Goal: Task Accomplishment & Management: Manage account settings

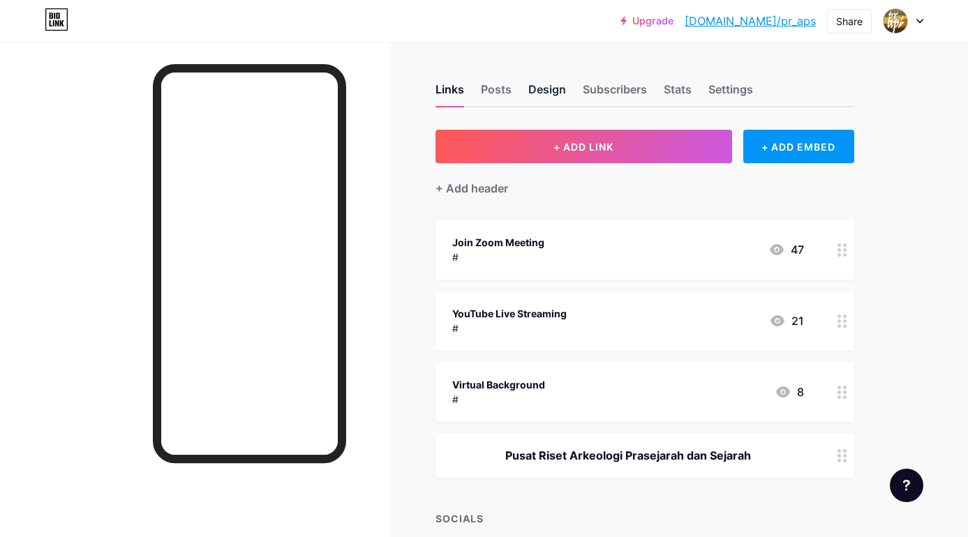
click at [548, 91] on div "Design" at bounding box center [547, 93] width 38 height 25
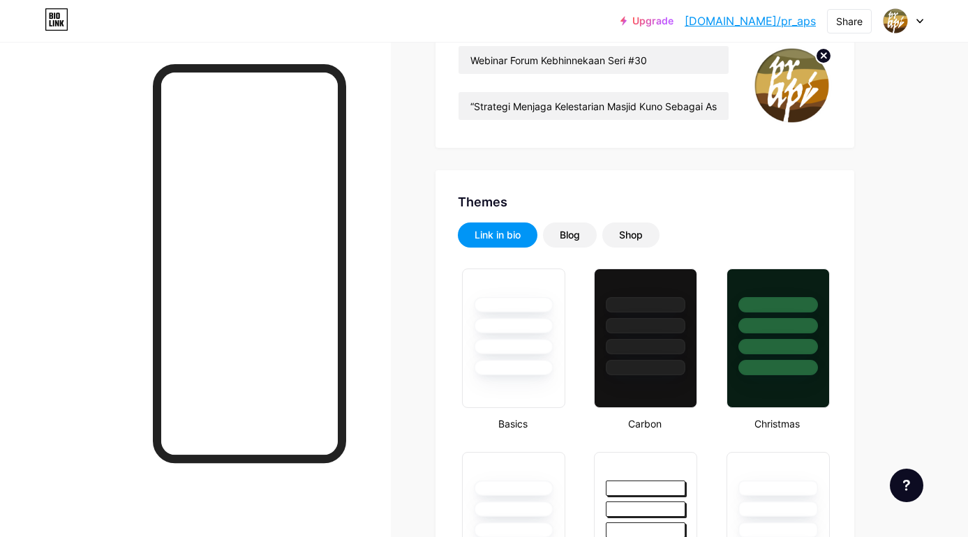
type input "#00364a"
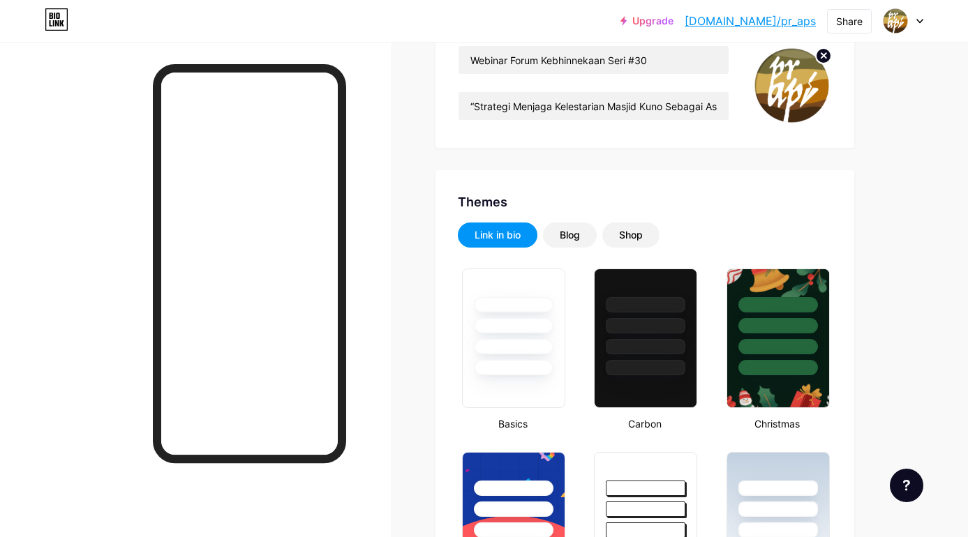
type input "#000000"
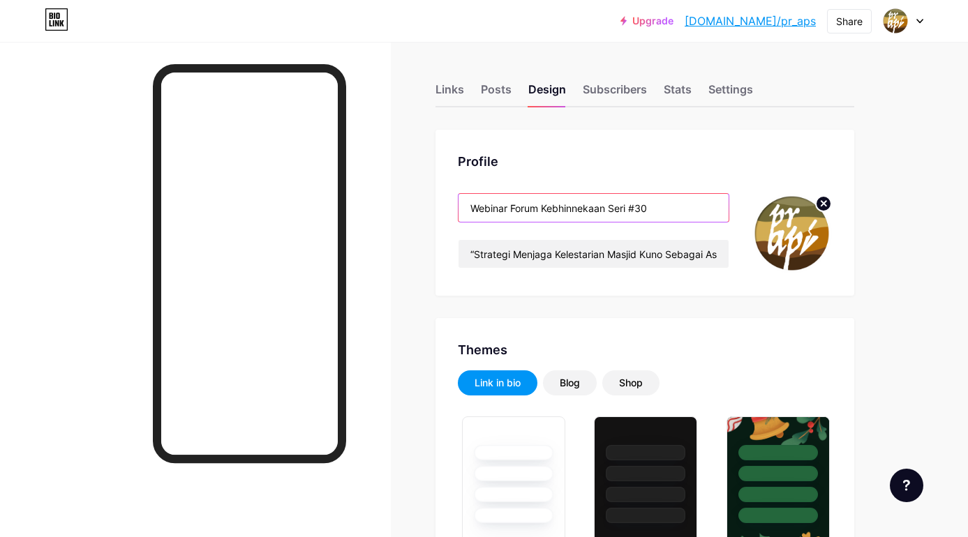
click at [655, 204] on input "Webinar Forum Kebhinnekaan Seri #30" at bounding box center [594, 208] width 270 height 28
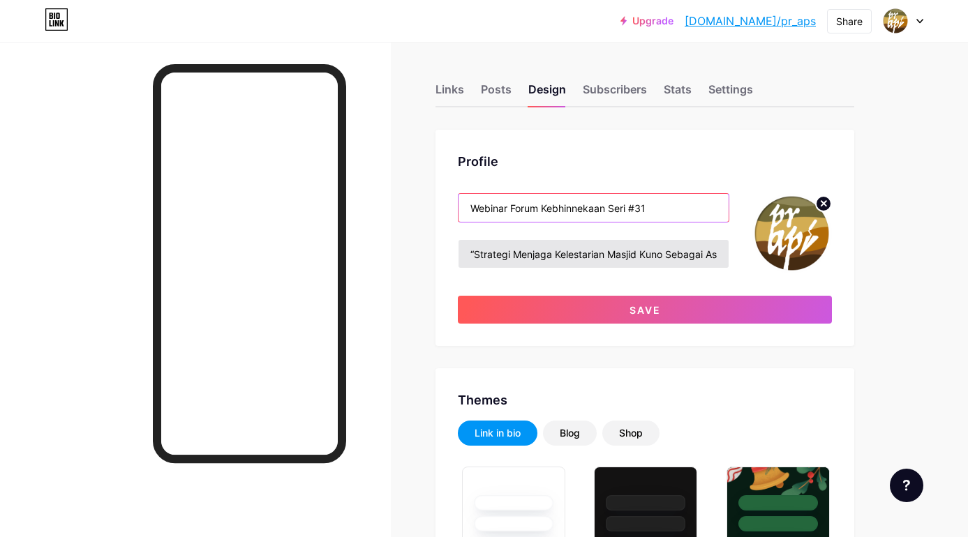
type input "Webinar Forum Kebhinnekaan Seri #31"
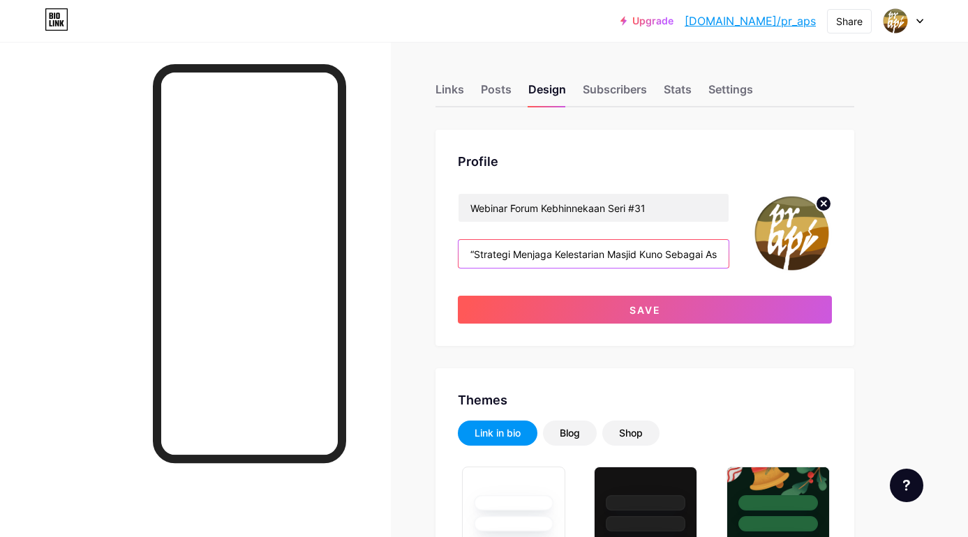
click at [509, 257] on input "“Strategi Menjaga Kelestarian Masjid Kuno Sebagai Aset Budaya Melalui Tradisi L…" at bounding box center [594, 254] width 270 height 28
drag, startPoint x: 475, startPoint y: 255, endPoint x: 711, endPoint y: 255, distance: 235.9
click at [711, 255] on input "“Strategi Menjaga Kelestarian Masjid Kuno Sebagai Aset Budaya Melalui Tradisi L…" at bounding box center [594, 254] width 270 height 28
click at [577, 254] on input "“Rekam Jejak Manusia Austronesia di N"" at bounding box center [594, 254] width 270 height 28
click at [707, 251] on input "“Rekam Jejak Manusia dan Budaya Austronesia di N"" at bounding box center [594, 254] width 270 height 28
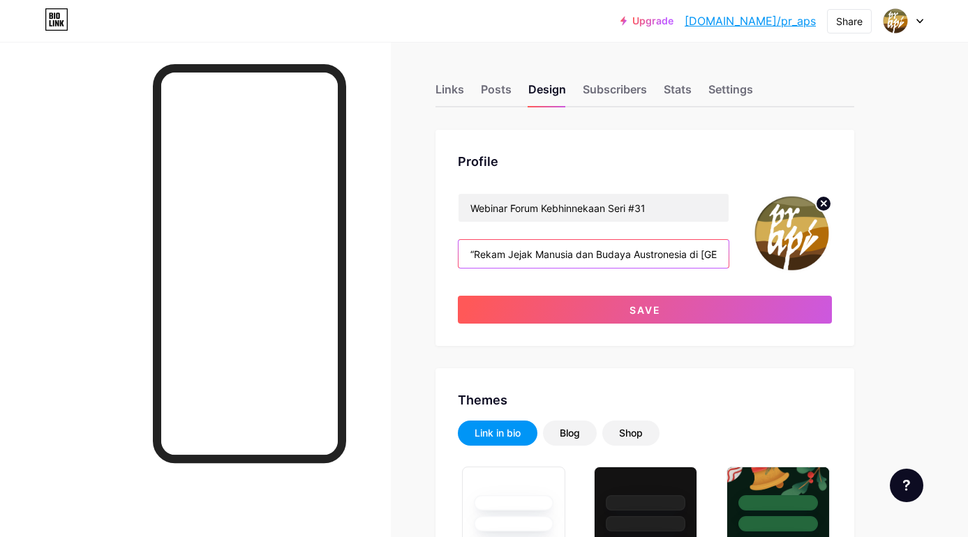
type input "“Rekam Jejak Manusia dan Budaya Austronesia di [GEOGRAPHIC_DATA]""
click at [755, 158] on div "Profile" at bounding box center [645, 161] width 374 height 19
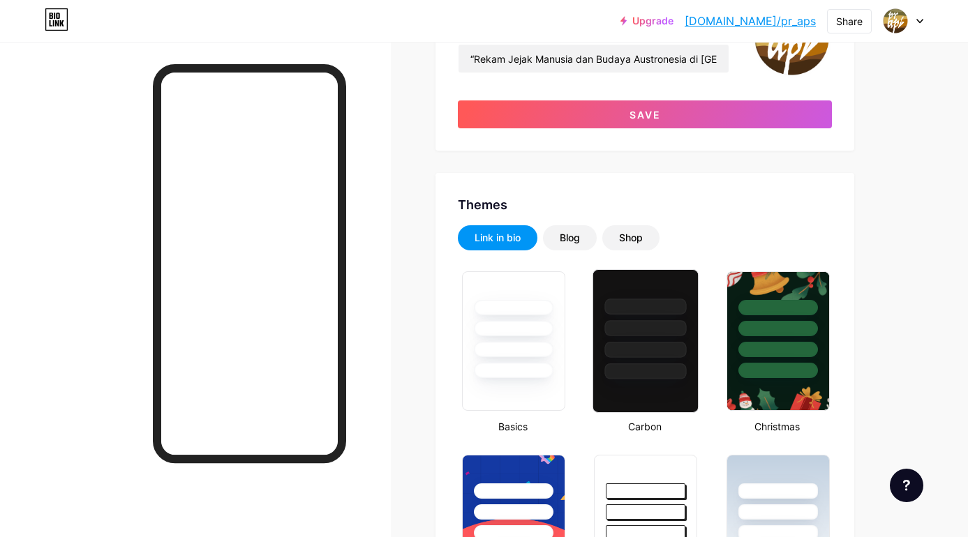
scroll to position [200, 0]
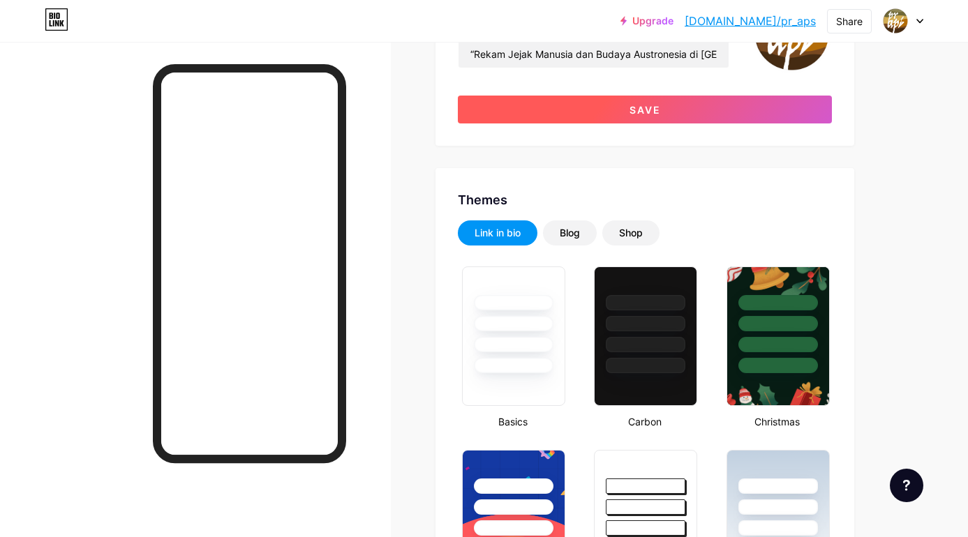
click at [646, 107] on span "Save" at bounding box center [645, 110] width 31 height 12
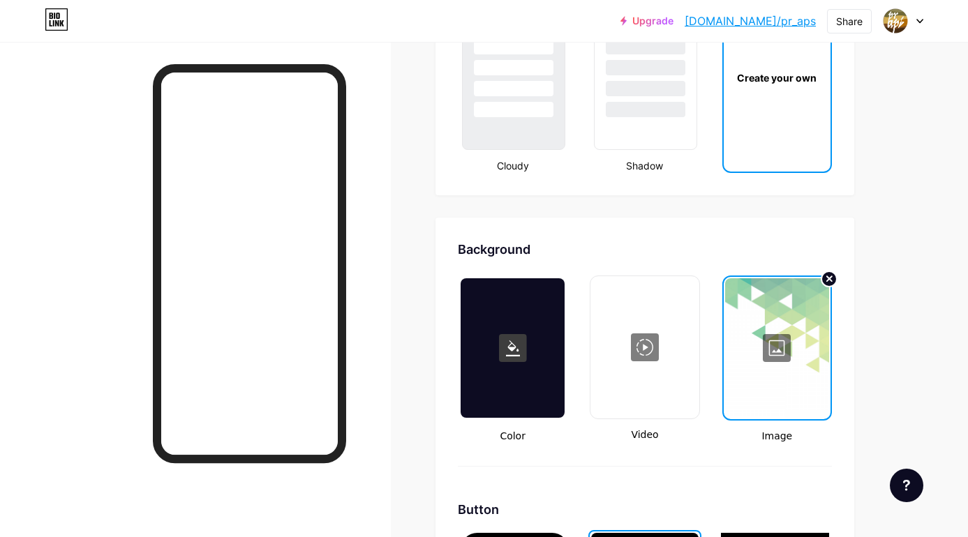
scroll to position [1776, 0]
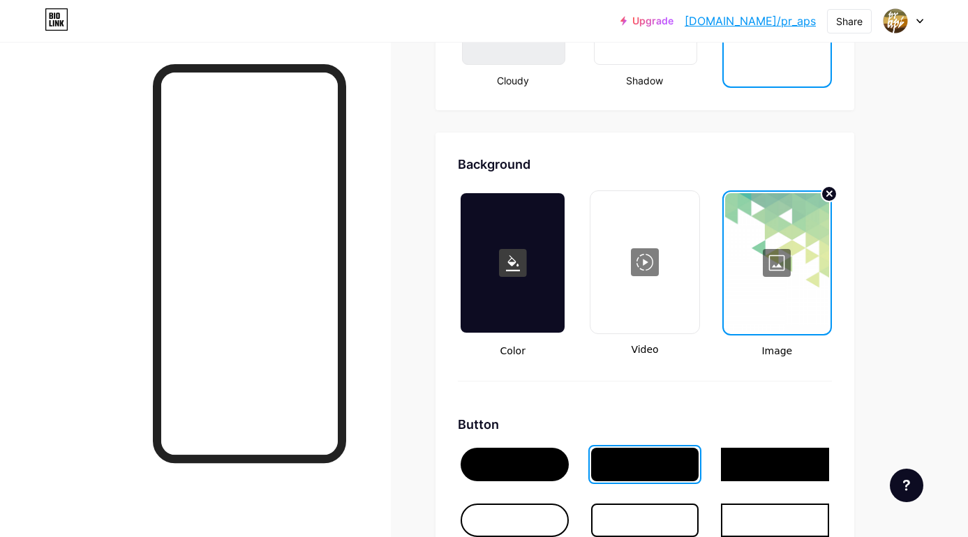
click at [776, 263] on div at bounding box center [777, 263] width 104 height 140
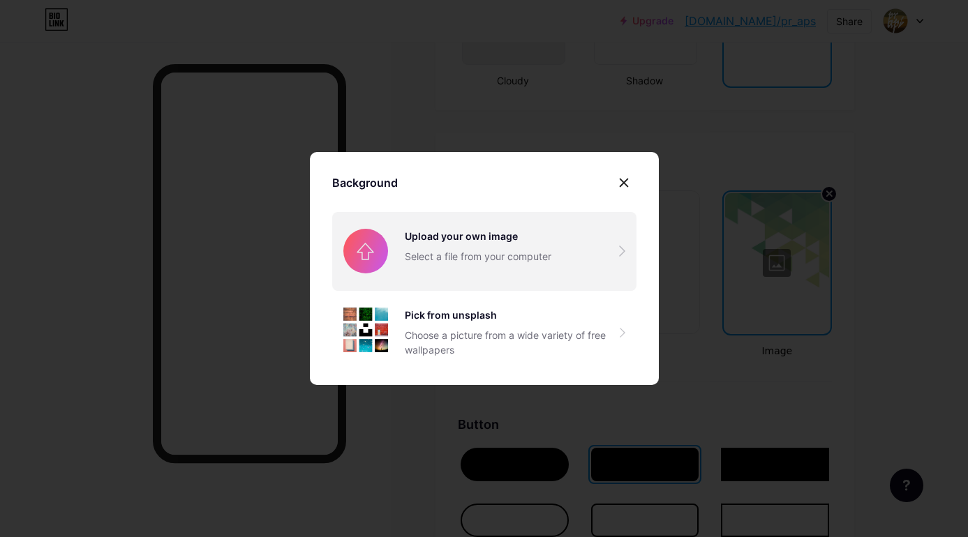
click at [478, 248] on input "file" at bounding box center [484, 251] width 304 height 78
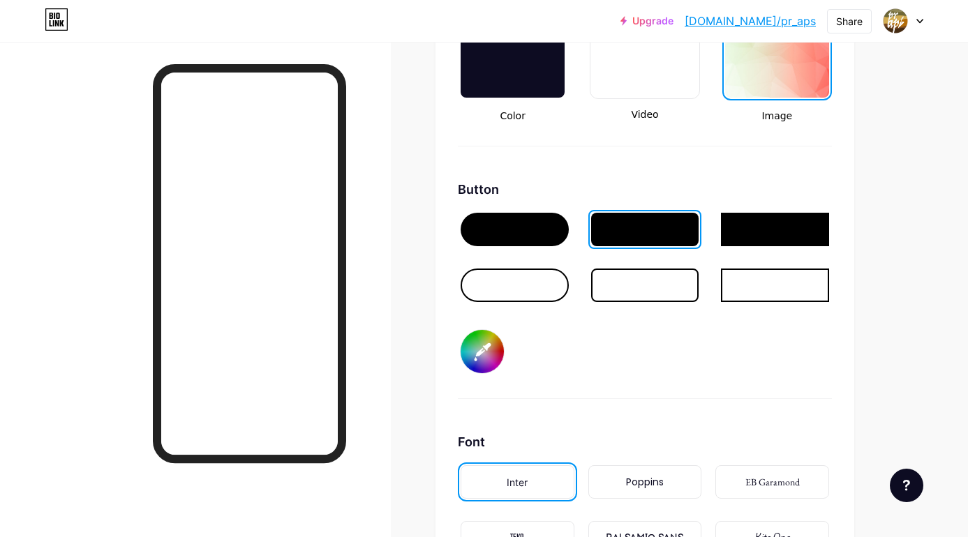
scroll to position [2017, 0]
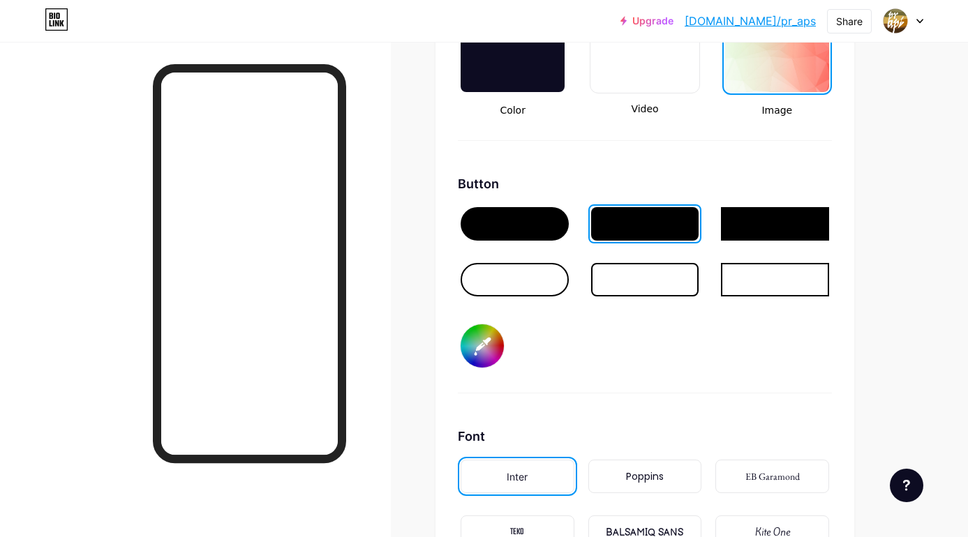
click at [485, 347] on input "#00364a" at bounding box center [482, 346] width 43 height 43
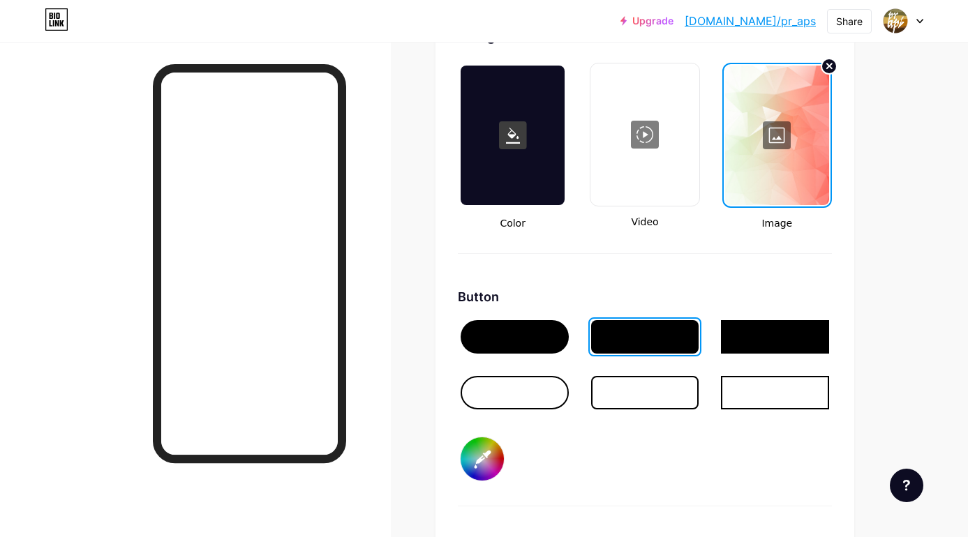
scroll to position [1902, 0]
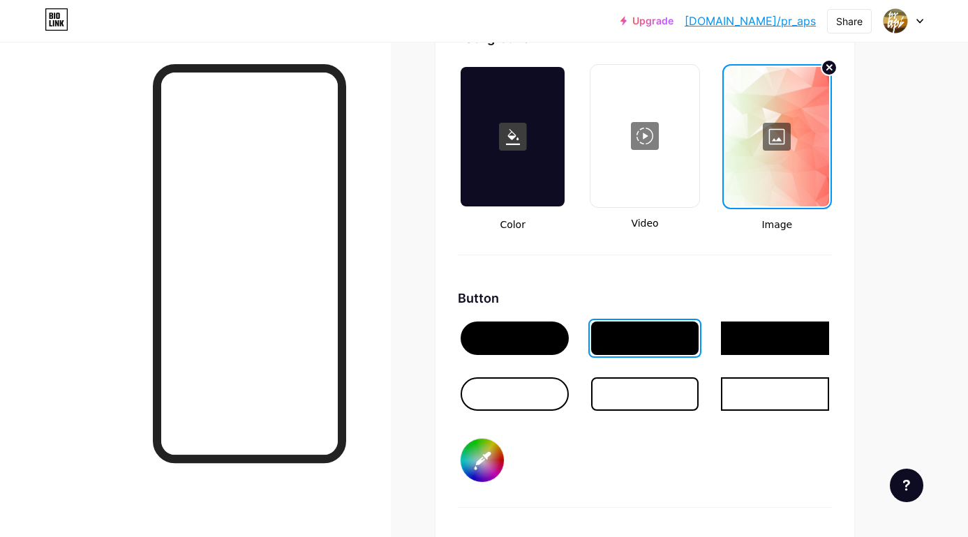
click at [766, 21] on link "[DOMAIN_NAME]/pr_aps" at bounding box center [750, 21] width 131 height 17
click at [482, 463] on input "#b51a00" at bounding box center [482, 460] width 43 height 43
type input "#831100"
click at [830, 68] on icon at bounding box center [830, 68] width 6 height 6
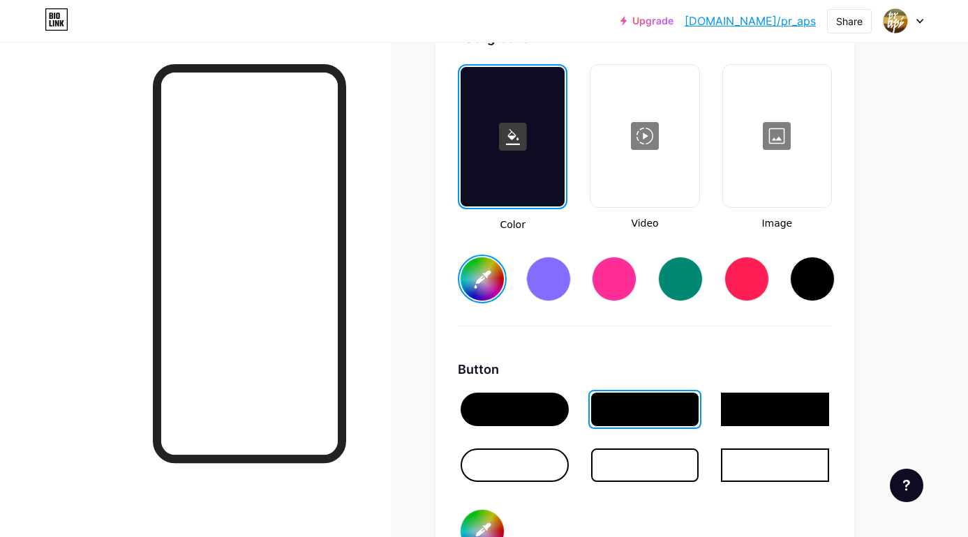
click at [777, 135] on div at bounding box center [776, 136] width 105 height 140
type input "#ffffff"
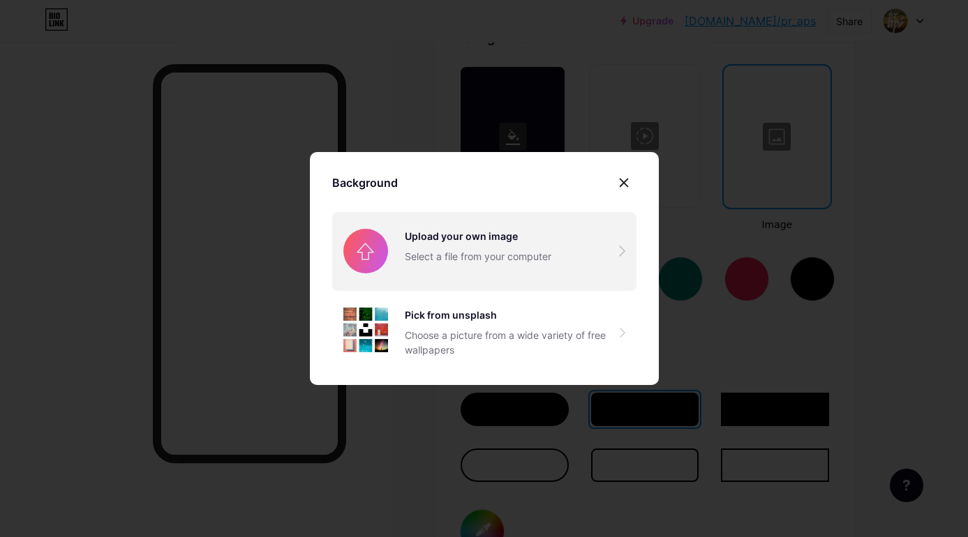
click at [519, 258] on input "file" at bounding box center [484, 251] width 304 height 78
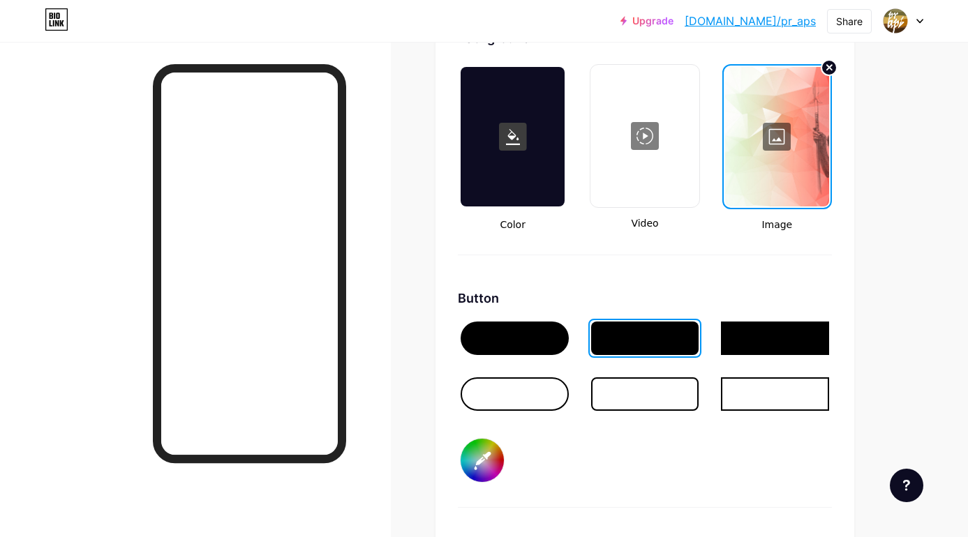
click at [768, 18] on link "[DOMAIN_NAME]/pr_aps" at bounding box center [750, 21] width 131 height 17
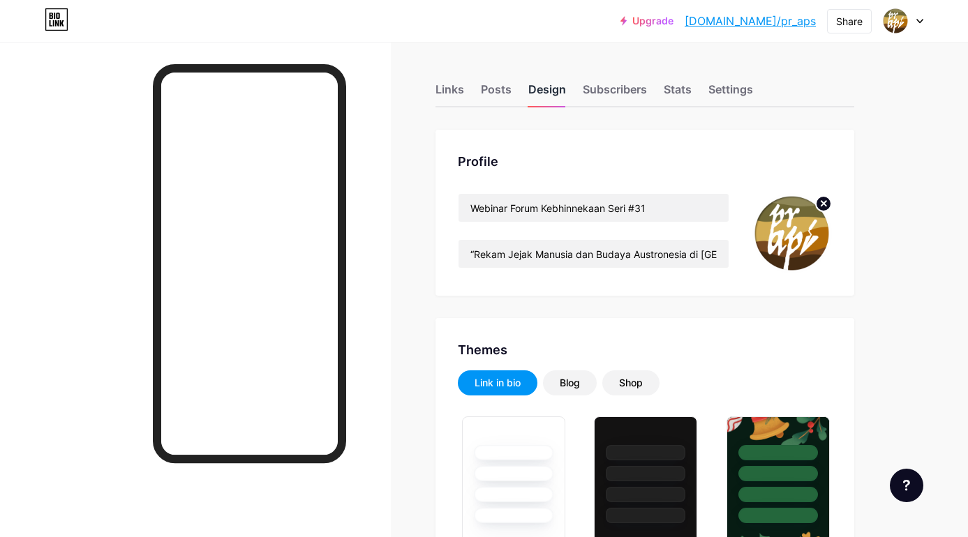
scroll to position [0, 0]
click at [454, 90] on div "Links" at bounding box center [449, 93] width 29 height 25
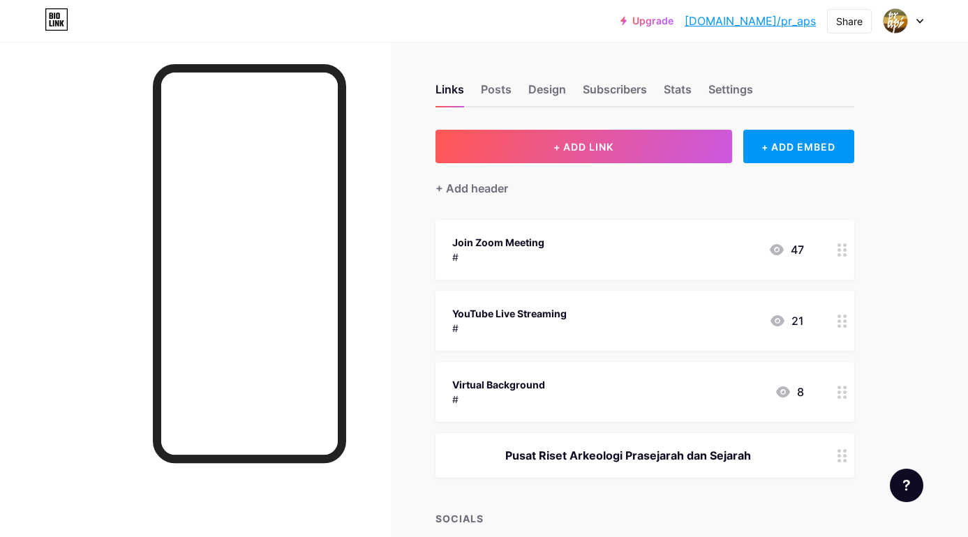
click at [491, 244] on div "Join Zoom Meeting" at bounding box center [498, 242] width 92 height 15
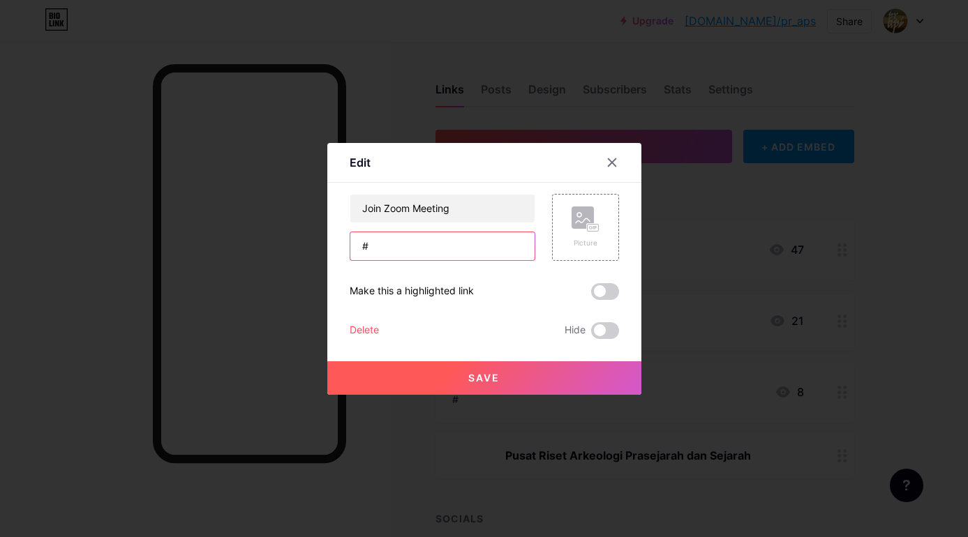
click at [389, 241] on input "#" at bounding box center [442, 246] width 184 height 28
paste input "[URL][DOMAIN_NAME][SECURITY_DATA]"
type input "[URL][DOMAIN_NAME][SECURITY_DATA]"
click at [609, 292] on span at bounding box center [605, 291] width 28 height 17
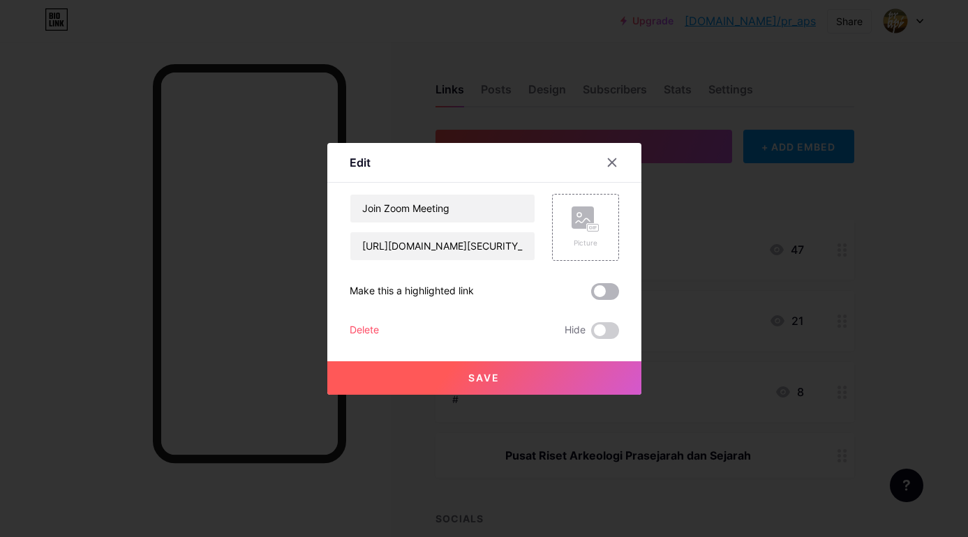
click at [591, 295] on input "checkbox" at bounding box center [591, 295] width 0 height 0
click at [477, 379] on span "Save" at bounding box center [483, 378] width 31 height 12
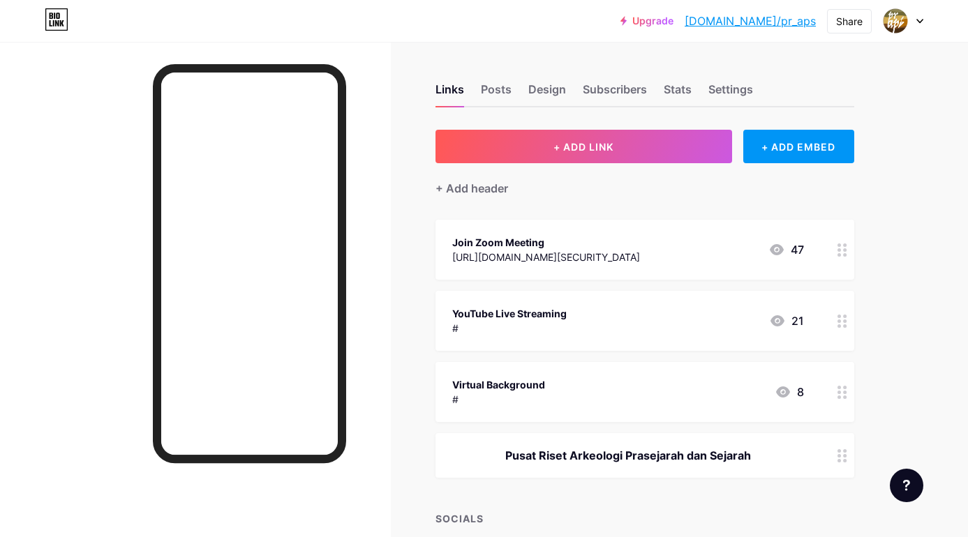
click at [514, 389] on div "Virtual Background" at bounding box center [498, 385] width 93 height 15
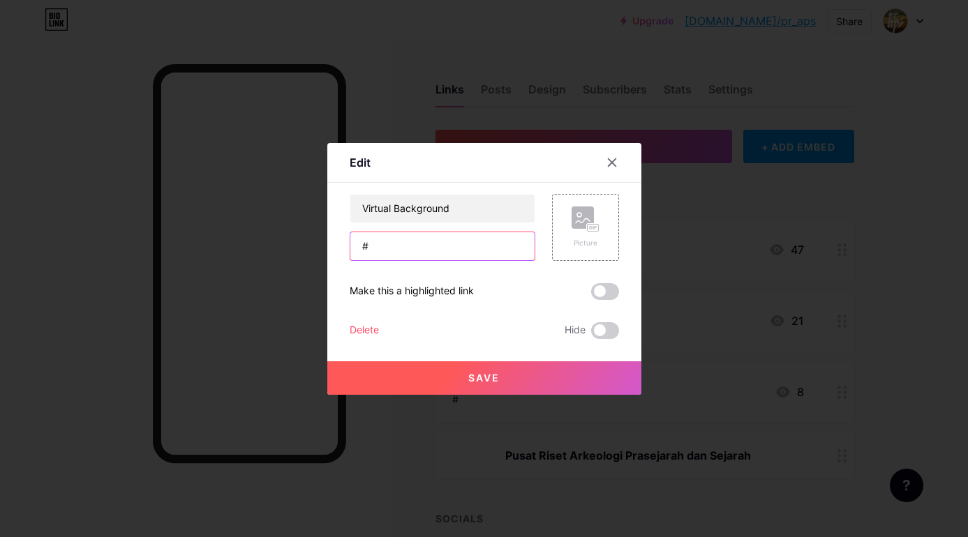
click at [406, 249] on input "#" at bounding box center [442, 246] width 184 height 28
paste input "[URL][DOMAIN_NAME]"
type input "[URL][DOMAIN_NAME]"
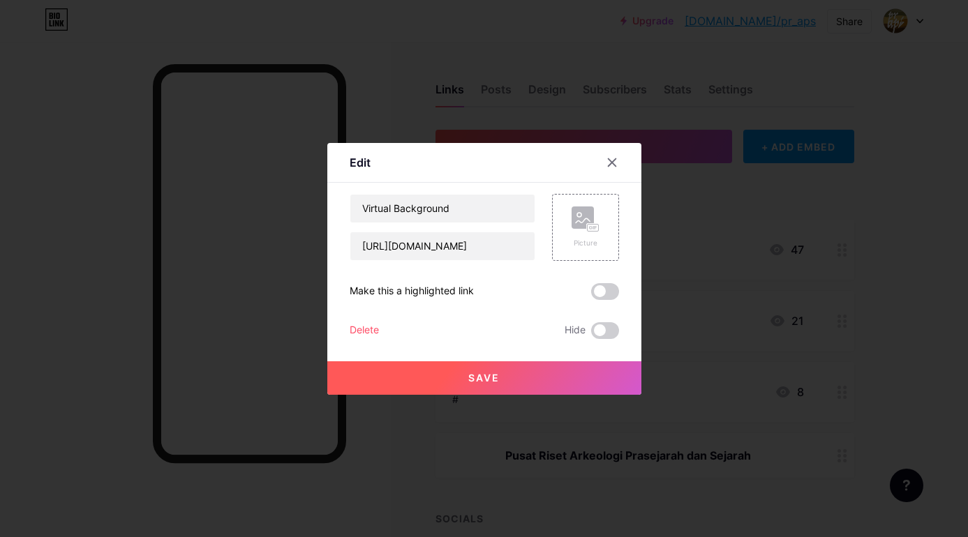
click at [476, 377] on span "Save" at bounding box center [483, 378] width 31 height 12
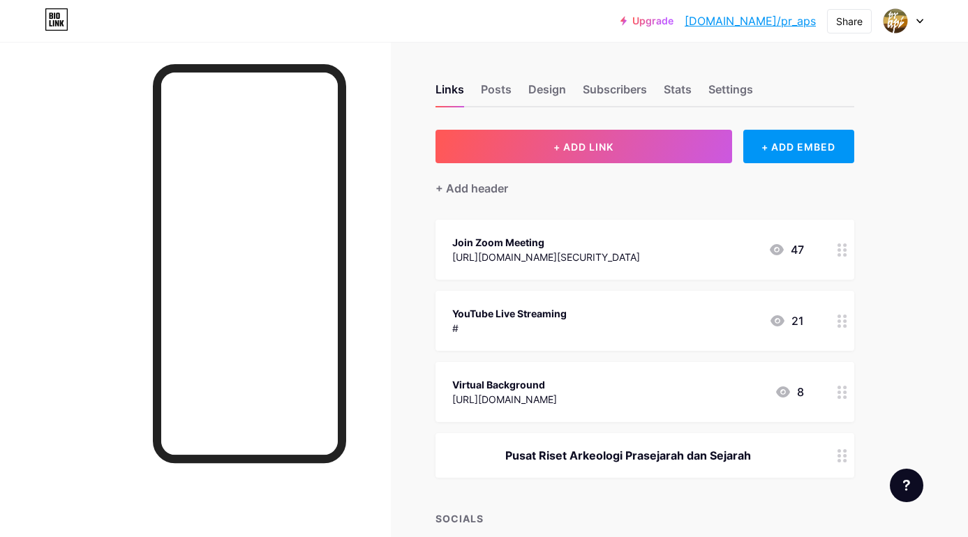
click at [410, 262] on div "Links Posts Design Subscribers Stats Settings + ADD LINK + ADD EMBED + Add head…" at bounding box center [456, 404] width 913 height 724
